Goal: Information Seeking & Learning: Understand process/instructions

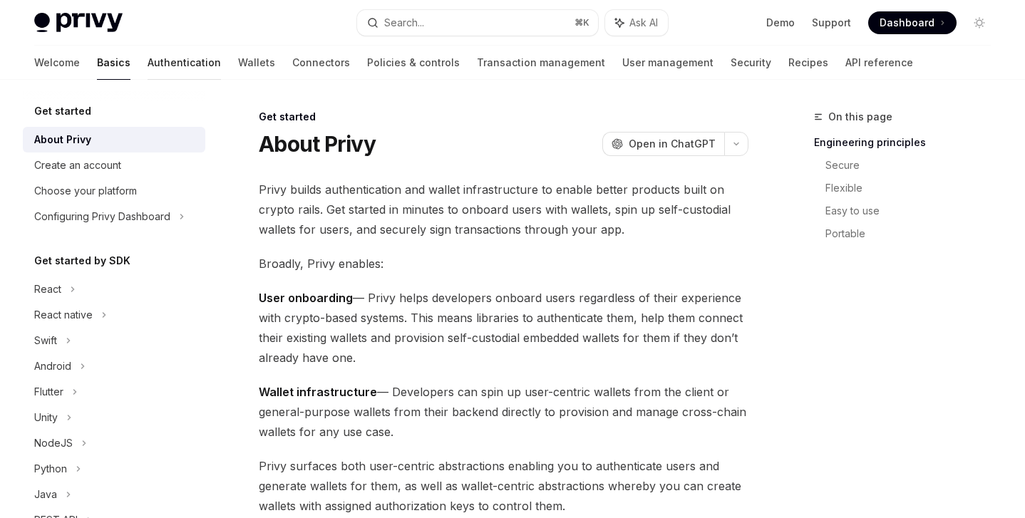
click at [148, 62] on link "Authentication" at bounding box center [184, 63] width 73 height 34
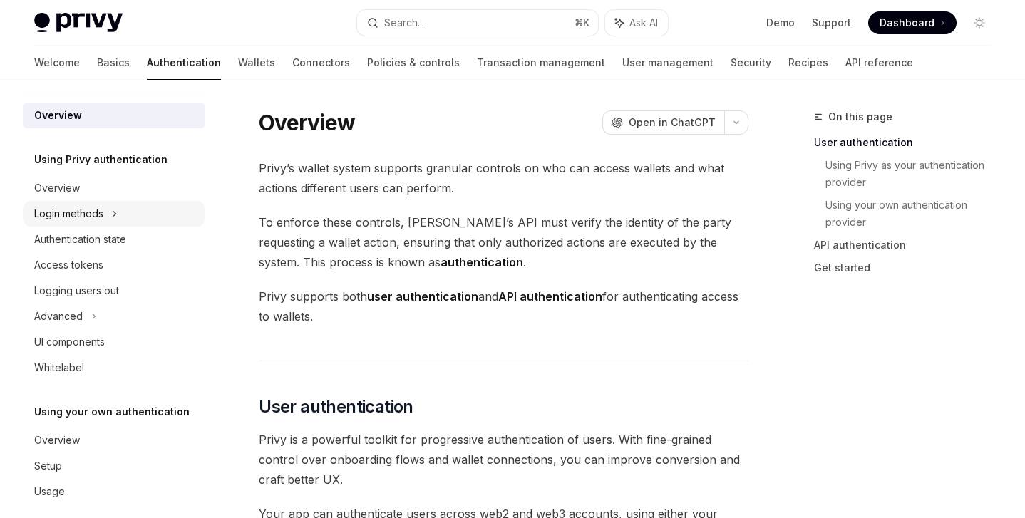
click at [84, 211] on div "Login methods" at bounding box center [68, 213] width 69 height 17
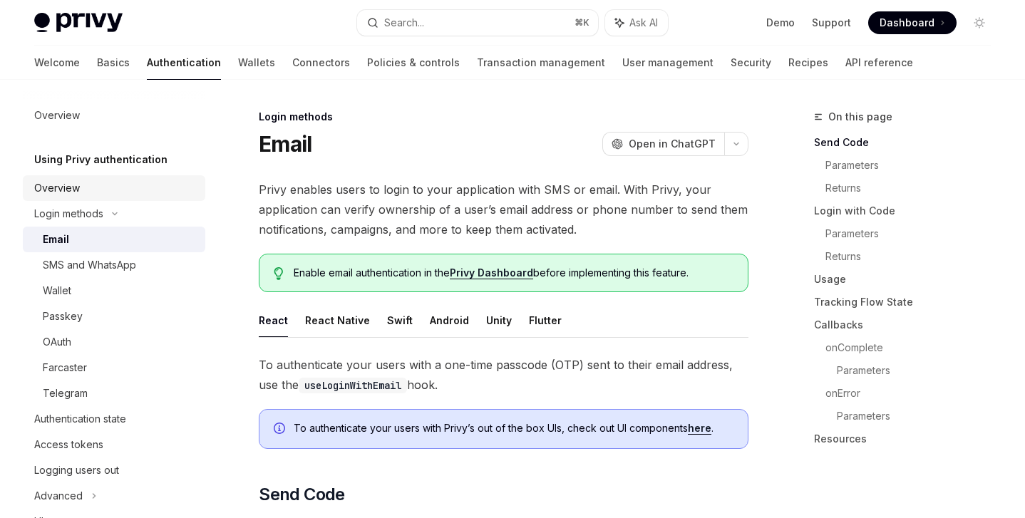
click at [86, 185] on div "Overview" at bounding box center [115, 188] width 163 height 17
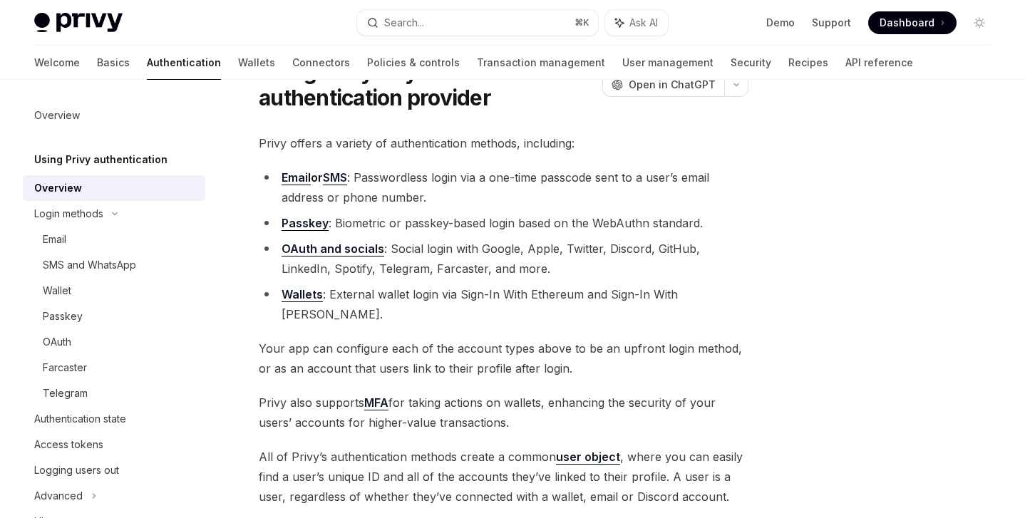
scroll to position [86, 0]
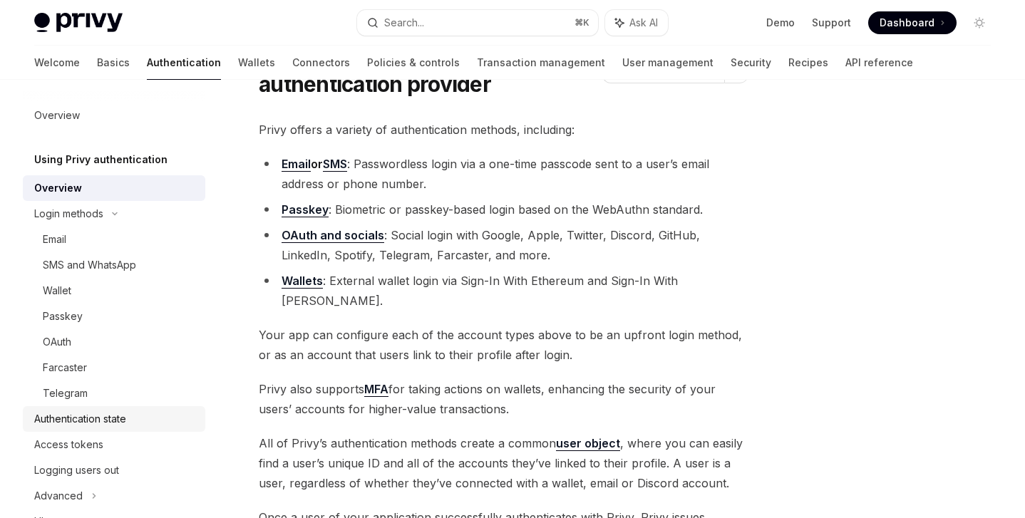
click at [143, 419] on div "Authentication state" at bounding box center [115, 419] width 163 height 17
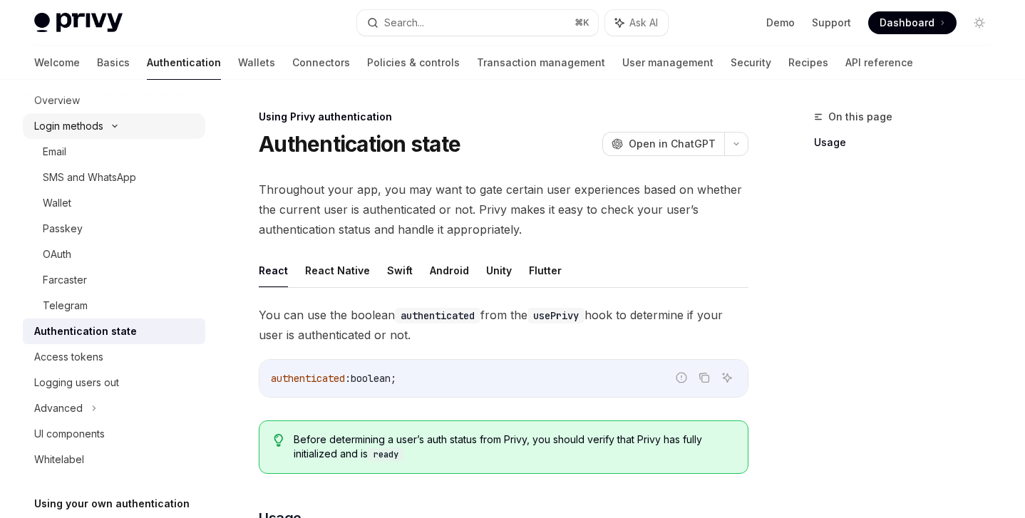
scroll to position [195, 0]
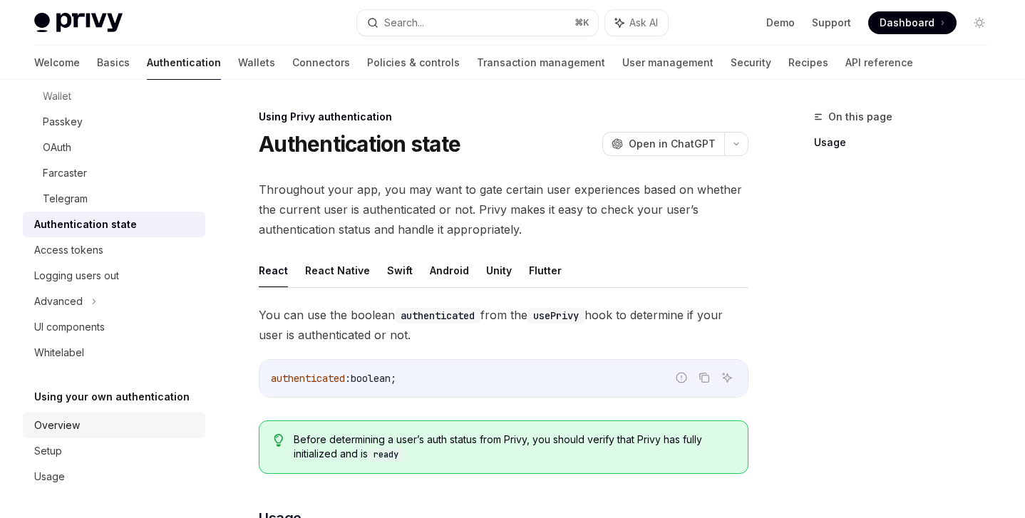
click at [78, 421] on div "Overview" at bounding box center [115, 425] width 163 height 17
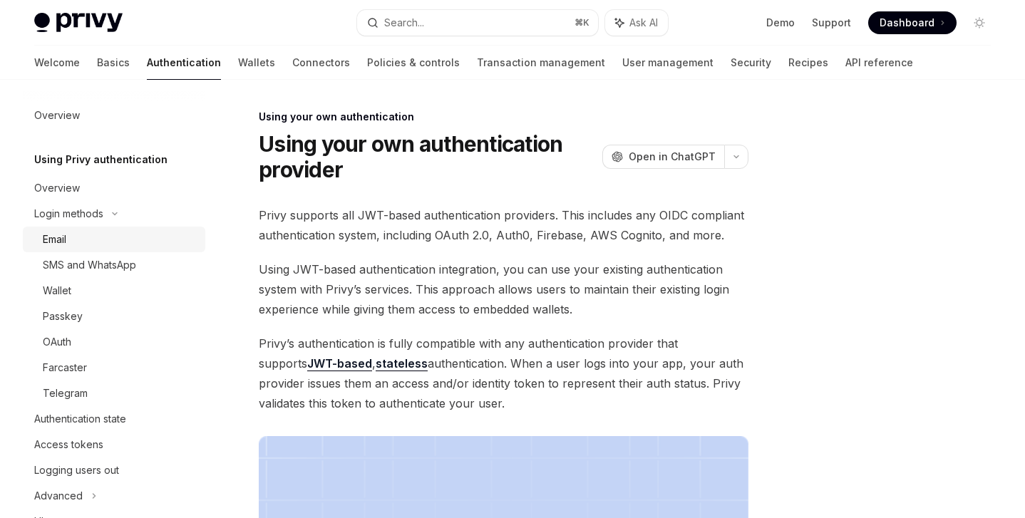
click at [63, 233] on div "Email" at bounding box center [55, 239] width 24 height 17
type textarea "*"
